Goal: Task Accomplishment & Management: Manage account settings

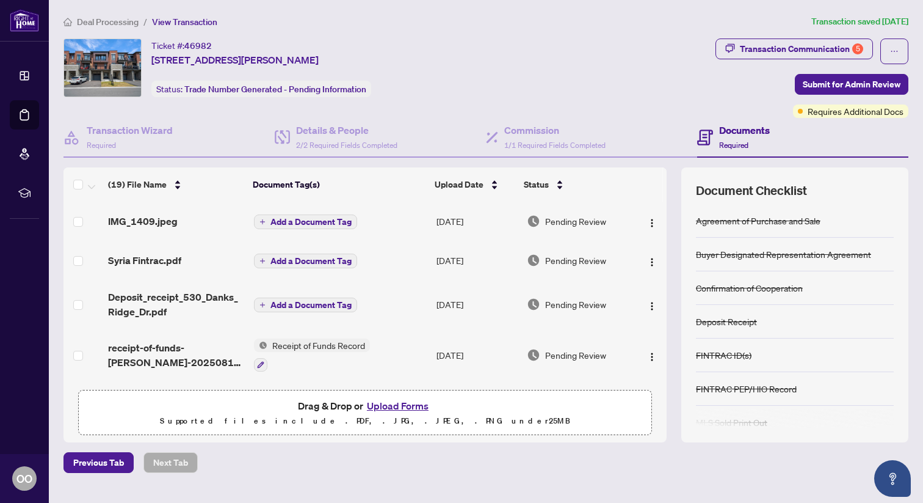
scroll to position [158, 0]
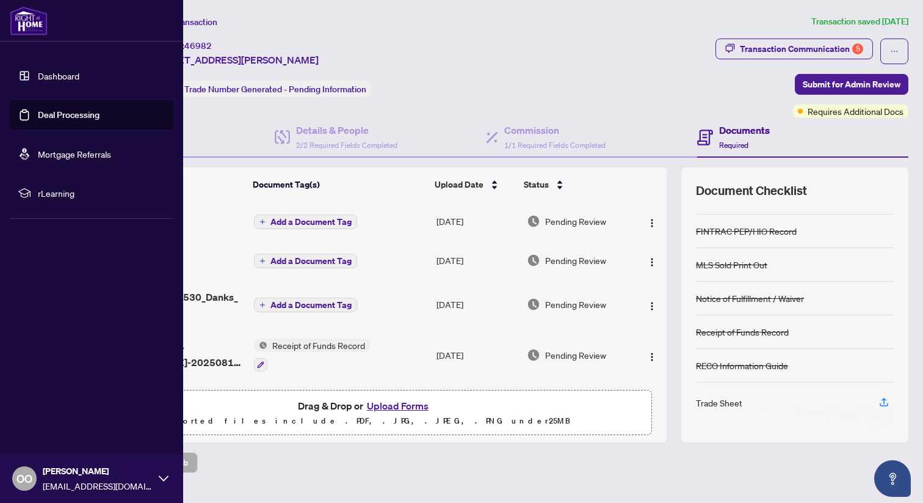
click at [53, 112] on link "Deal Processing" at bounding box center [69, 114] width 62 height 11
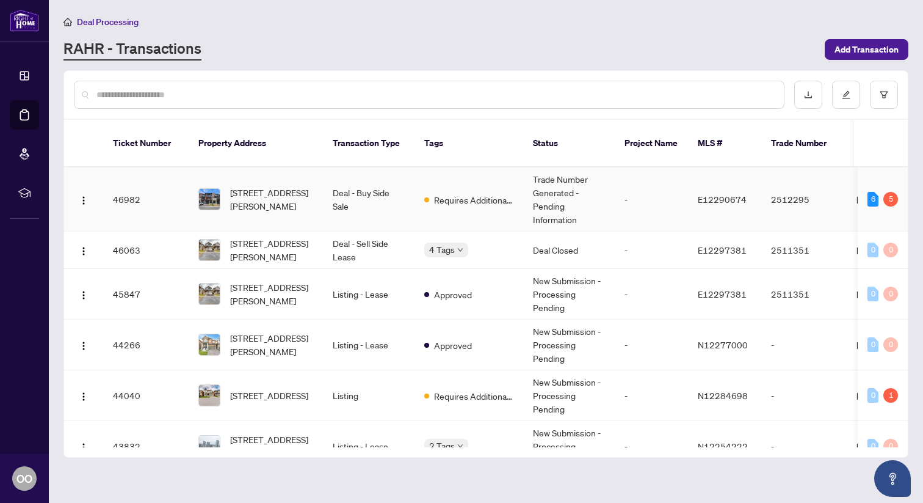
click at [788, 186] on td "2512295" at bounding box center [804, 199] width 85 height 64
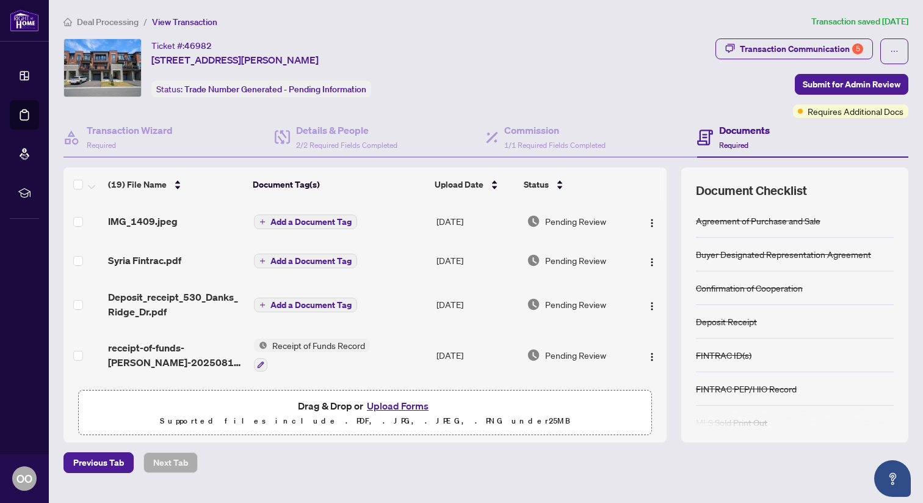
drag, startPoint x: 388, startPoint y: 61, endPoint x: 152, endPoint y: 42, distance: 237.1
click at [152, 42] on div "Ticket #: 46982 [STREET_ADDRESS][PERSON_NAME] Status: Trade Number Generated - …" at bounding box center [387, 67] width 647 height 59
copy div "Ticket #: 46982 [STREET_ADDRESS][PERSON_NAME]"
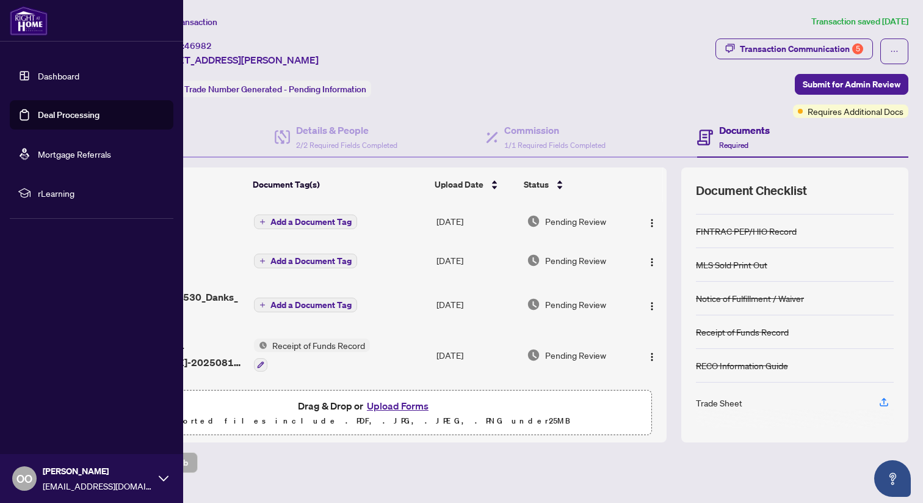
click at [49, 114] on link "Deal Processing" at bounding box center [69, 114] width 62 height 11
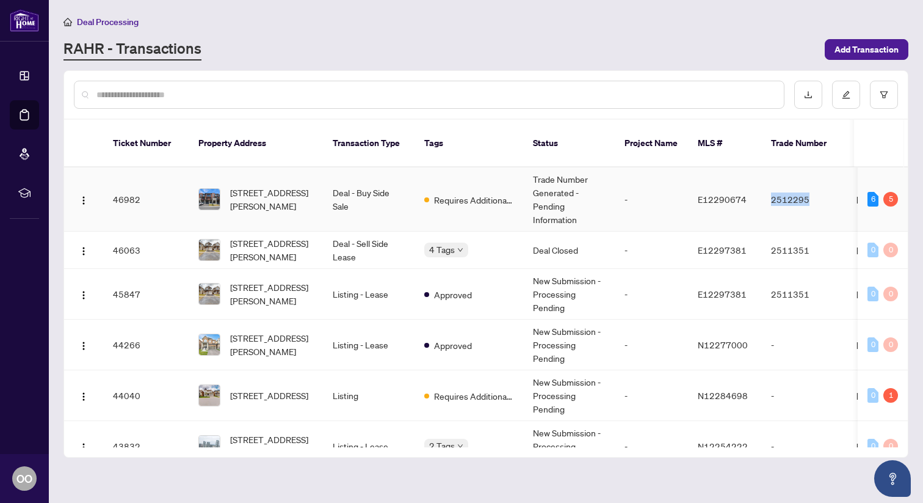
drag, startPoint x: 813, startPoint y: 186, endPoint x: 772, endPoint y: 189, distance: 41.6
click at [772, 189] on td "2512295" at bounding box center [804, 199] width 85 height 64
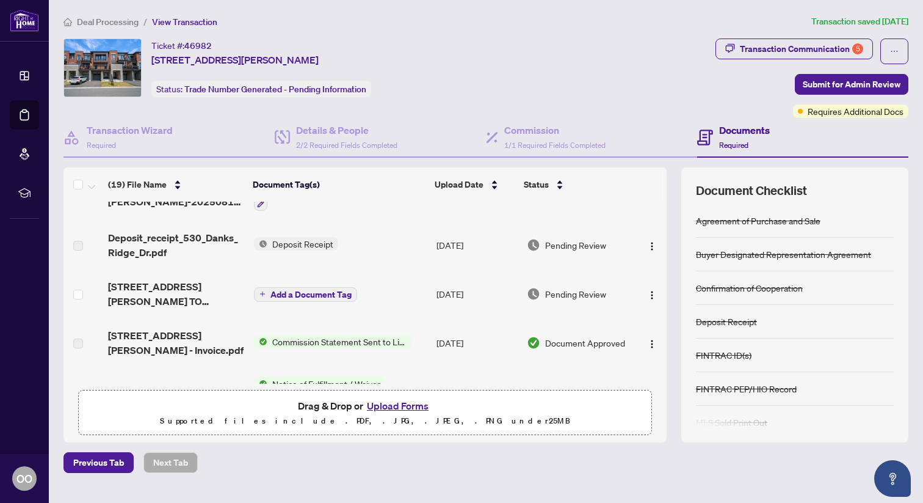
scroll to position [161, 0]
